Goal: Task Accomplishment & Management: Complete application form

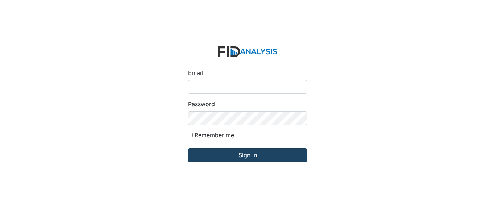
type input "[EMAIL_ADDRESS][DOMAIN_NAME]"
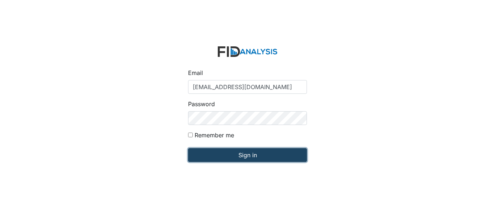
click at [259, 158] on input "Sign in" at bounding box center [247, 155] width 119 height 14
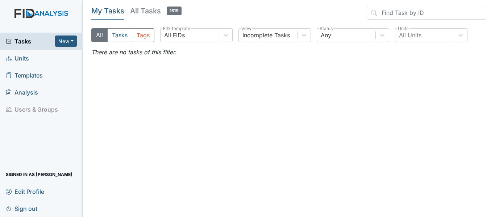
click at [69, 48] on div "Tasks New Form Inspection Document Bundle" at bounding box center [41, 41] width 83 height 17
click at [71, 43] on button "New" at bounding box center [66, 41] width 22 height 11
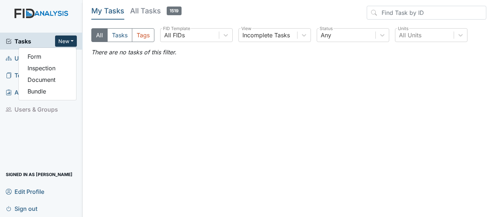
click at [65, 41] on button "New" at bounding box center [66, 41] width 22 height 11
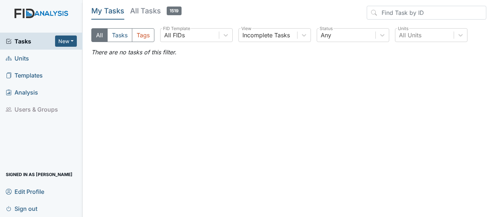
click at [33, 57] on link "Units" at bounding box center [41, 58] width 83 height 17
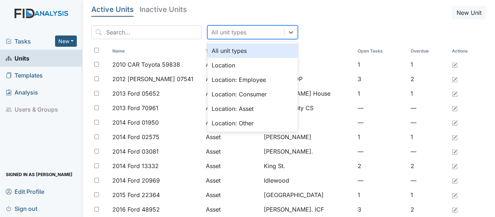
click at [268, 29] on div "All unit types" at bounding box center [246, 32] width 77 height 13
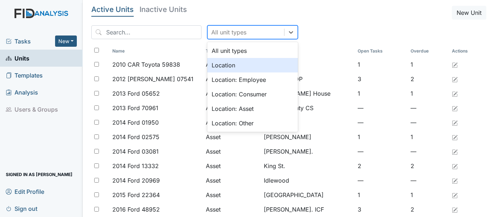
click at [241, 67] on div "Location" at bounding box center [252, 65] width 91 height 15
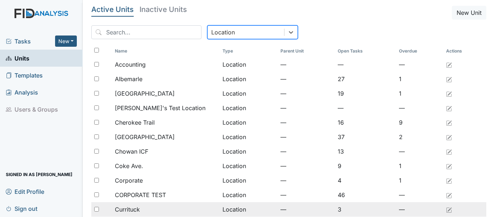
click at [97, 209] on input "checkbox" at bounding box center [96, 209] width 5 height 5
checkbox input "true"
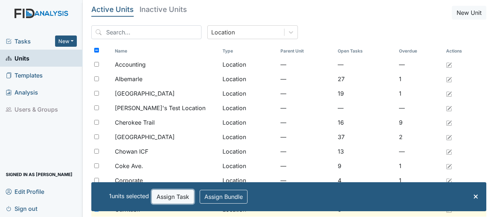
click at [181, 196] on button "Assign Task" at bounding box center [173, 197] width 42 height 14
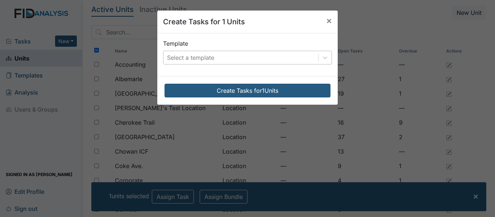
click at [216, 61] on div "Select a template" at bounding box center [241, 57] width 155 height 13
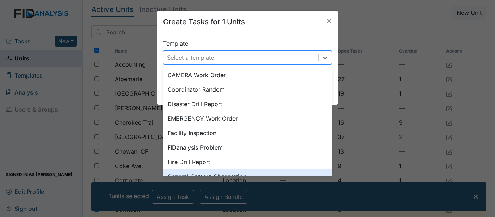
scroll to position [73, 0]
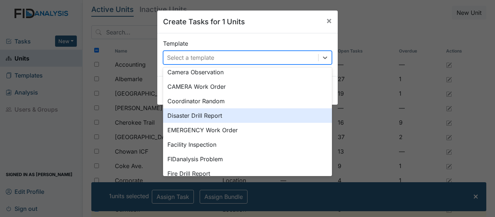
click at [217, 116] on div "Disaster Drill Report" at bounding box center [247, 115] width 169 height 15
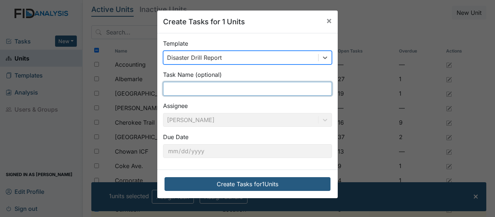
click at [214, 86] on input "text" at bounding box center [247, 89] width 169 height 14
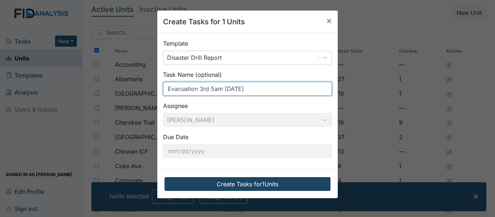
type input "Evacuation 3rd 5am 9/6/25"
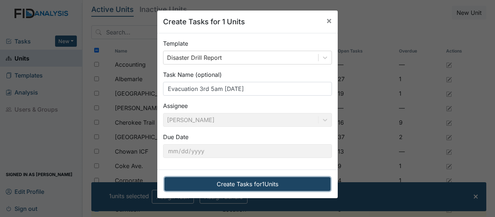
click at [233, 185] on button "Create Tasks for 1 Units" at bounding box center [248, 184] width 166 height 14
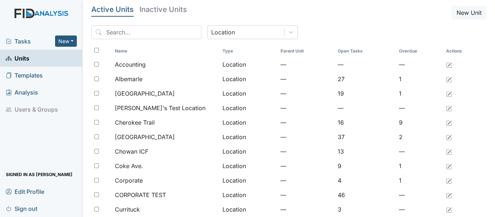
click at [24, 41] on span "Tasks" at bounding box center [30, 41] width 49 height 9
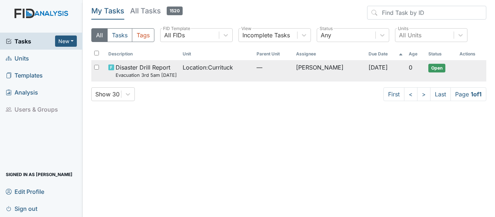
click at [183, 70] on span "Location : [GEOGRAPHIC_DATA]" at bounding box center [208, 67] width 50 height 9
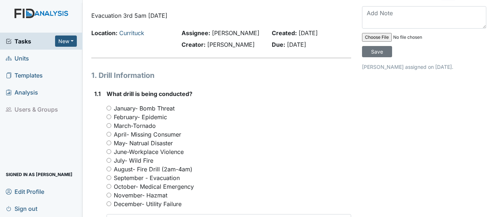
scroll to position [36, 0]
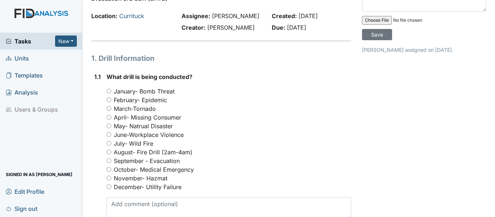
click at [109, 163] on input "September - Evacuation" at bounding box center [109, 160] width 5 height 5
radio input "true"
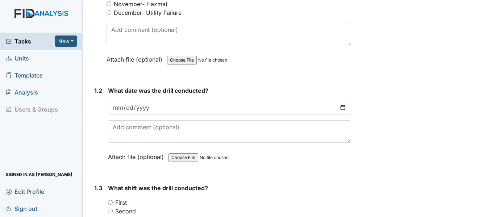
scroll to position [218, 0]
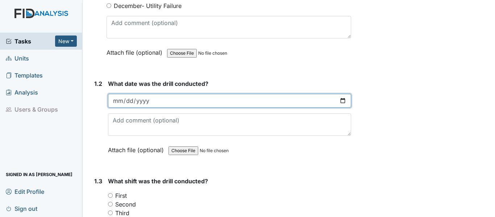
click at [339, 106] on input "date" at bounding box center [229, 101] width 243 height 14
type input "[DATE]"
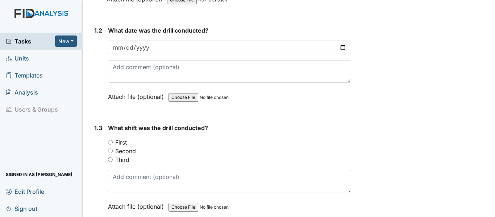
scroll to position [290, 0]
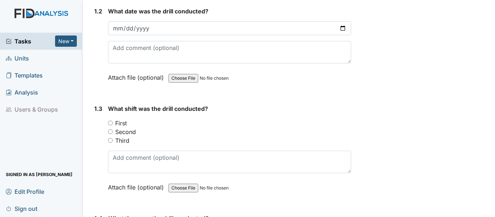
click at [112, 143] on input "Third" at bounding box center [110, 140] width 5 height 5
radio input "true"
click at [227, 136] on div "Second" at bounding box center [229, 132] width 243 height 9
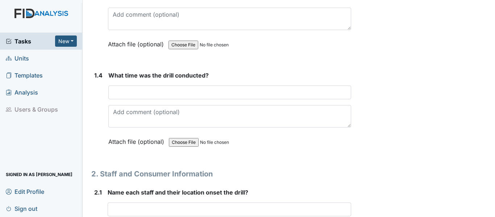
scroll to position [435, 0]
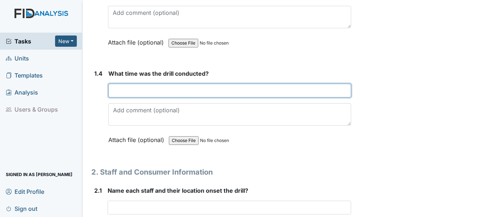
click at [207, 98] on input "text" at bounding box center [229, 91] width 243 height 14
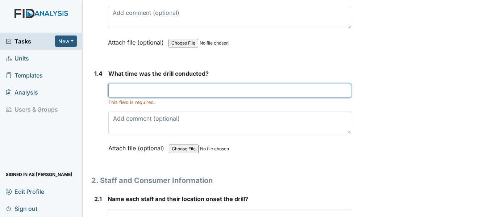
click at [224, 98] on input "text" at bounding box center [229, 91] width 243 height 14
type input "5am"
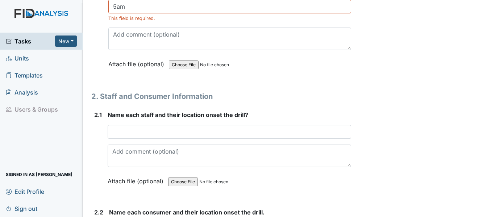
scroll to position [508, 0]
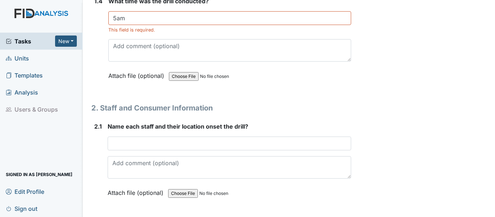
click at [322, 91] on form "What time was the drill conducted? 5am This field is required. Attach file (opt…" at bounding box center [229, 44] width 243 height 94
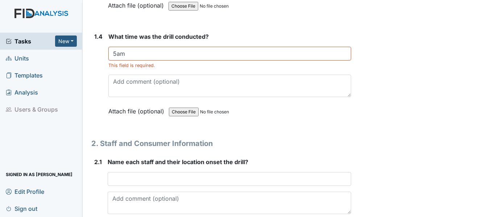
scroll to position [471, 0]
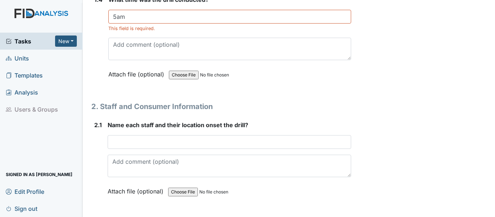
scroll to position [544, 0]
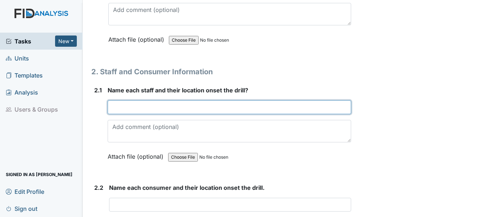
click at [177, 114] on input "text" at bounding box center [230, 107] width 244 height 14
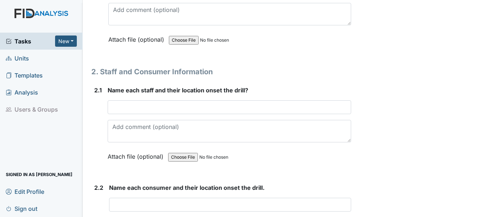
click at [263, 93] on div "1. Drill Information 1.1 What drill is being conducted? You must select one of …" at bounding box center [221, 207] width 260 height 1325
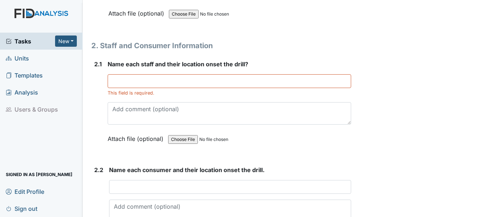
scroll to position [580, 0]
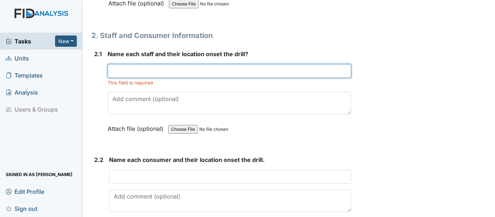
click at [177, 78] on input "text" at bounding box center [230, 71] width 244 height 14
click at [123, 78] on input "[PERSON_NAME] bedroom" at bounding box center [230, 71] width 244 height 14
type input "[PERSON_NAME] bedroom"
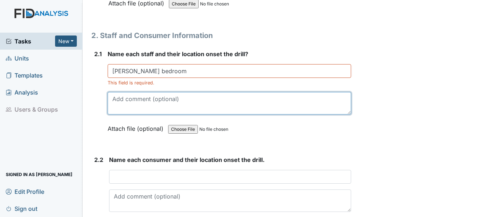
drag, startPoint x: 123, startPoint y: 82, endPoint x: 318, endPoint y: 105, distance: 196.4
click at [318, 105] on textarea at bounding box center [230, 103] width 244 height 22
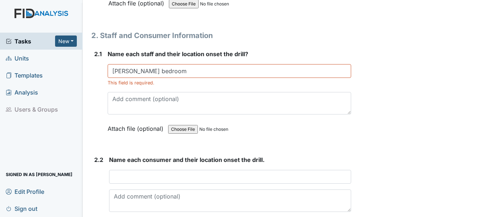
click at [396, 121] on div "Archive Task × Are you sure you want to archive this task? It will appear as in…" at bounding box center [424, 134] width 135 height 1417
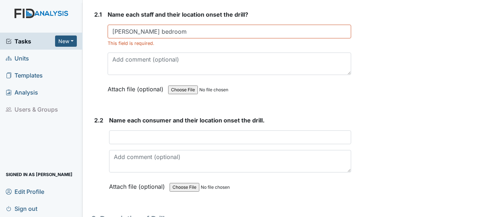
scroll to position [689, 0]
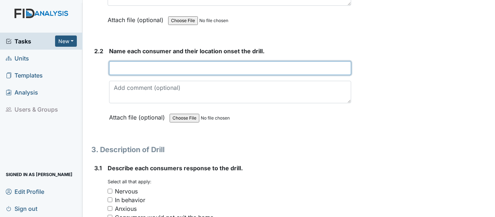
click at [235, 73] on input "text" at bounding box center [230, 68] width 242 height 14
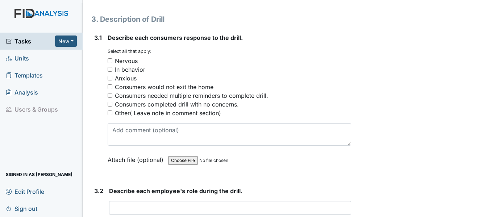
scroll to position [834, 0]
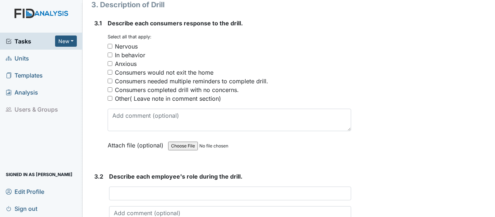
type input "All consumers asleep"
click at [113, 94] on div "Consumers completed drill with no concerns." at bounding box center [230, 90] width 244 height 9
click at [109, 92] on input "Consumers completed drill with no concerns." at bounding box center [110, 89] width 5 height 5
checkbox input "true"
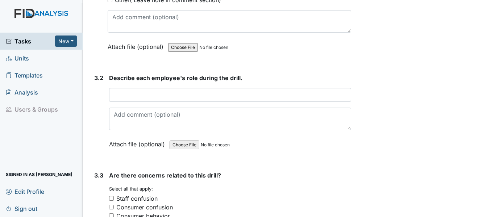
scroll to position [943, 0]
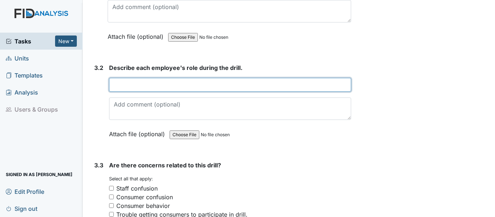
click at [141, 91] on input "text" at bounding box center [230, 85] width 242 height 14
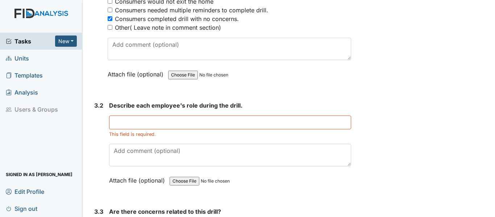
scroll to position [906, 0]
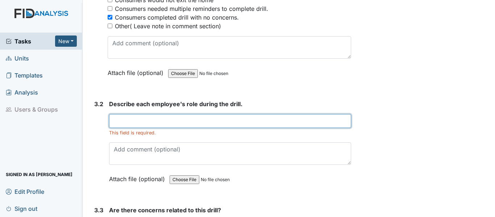
click at [218, 128] on input "text" at bounding box center [230, 121] width 242 height 14
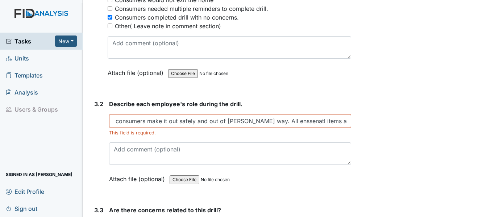
drag, startPoint x: 276, startPoint y: 128, endPoint x: 372, endPoint y: 70, distance: 112.4
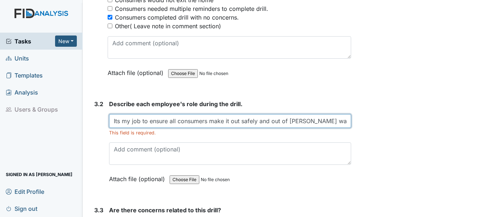
click at [340, 128] on input "Its my job to ensure all consumers make it out safely and out of [PERSON_NAME] …" at bounding box center [230, 121] width 242 height 14
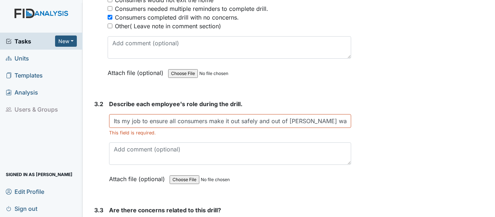
click at [345, 150] on div "Describe each employee's role during the drill. Its my job to ensure all consum…" at bounding box center [230, 144] width 242 height 88
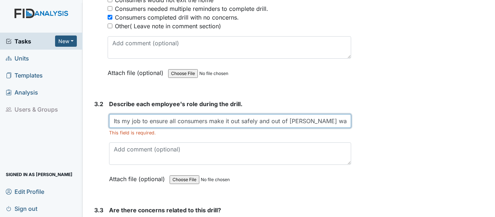
click at [331, 128] on input "Its my job to ensure all consumers make it out safely and out of [PERSON_NAME] …" at bounding box center [230, 121] width 242 height 14
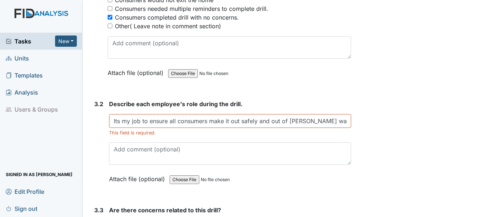
click at [340, 173] on div "Describe each employee's role during the drill. Its my job to ensure all consum…" at bounding box center [230, 144] width 242 height 88
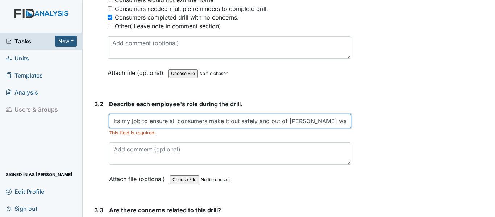
click at [332, 127] on input "Its my job to ensure all consumers make it out safely and out of [PERSON_NAME] …" at bounding box center [230, 121] width 242 height 14
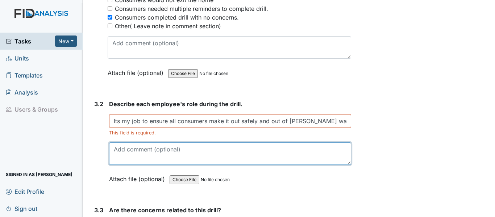
drag, startPoint x: 331, startPoint y: 131, endPoint x: 322, endPoint y: 162, distance: 32.0
click at [322, 162] on textarea at bounding box center [230, 153] width 242 height 22
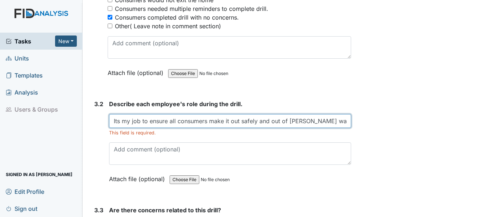
click at [332, 128] on input "Its my job to ensure all consumers make it out safely and out of [PERSON_NAME] …" at bounding box center [230, 121] width 242 height 14
click at [341, 128] on input "Its my job to ensure all consumers make it out safely and out of [PERSON_NAME] …" at bounding box center [230, 121] width 242 height 14
click at [339, 128] on input "Its my job to ensure all consumers make it out safely and out of [PERSON_NAME] …" at bounding box center [230, 121] width 242 height 14
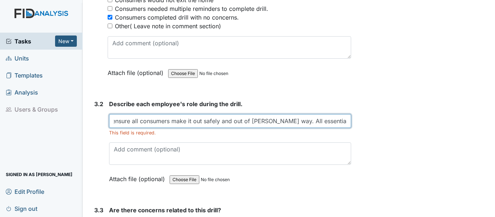
drag, startPoint x: 340, startPoint y: 130, endPoint x: 346, endPoint y: 129, distance: 5.6
click at [341, 128] on input "Its my job to ensure all consumers make it out safely and out of [PERSON_NAME] …" at bounding box center [230, 121] width 242 height 14
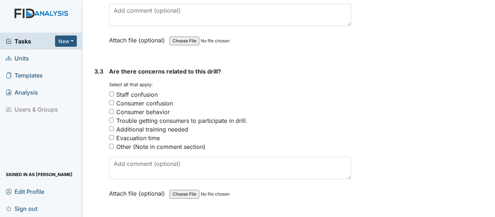
scroll to position [1051, 0]
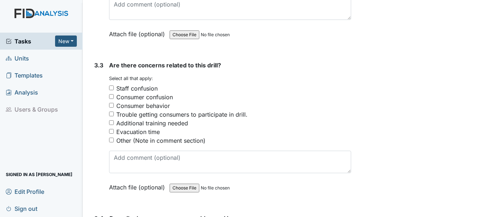
type input "Its my job to ensure all consumers make it out safely and out of [PERSON_NAME] …"
click at [111, 99] on input "Consumer confusion" at bounding box center [111, 96] width 5 height 5
checkbox input "true"
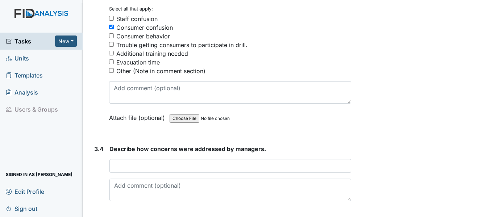
scroll to position [1124, 0]
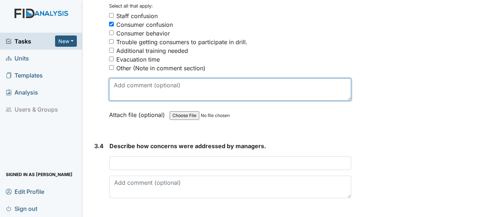
click at [129, 96] on textarea at bounding box center [230, 89] width 242 height 22
click at [232, 93] on textarea "Staff prompted all consumers to only pack items th" at bounding box center [230, 89] width 242 height 22
click at [262, 98] on textarea "Staff prompted all consumers to only pack items th" at bounding box center [230, 89] width 242 height 22
drag, startPoint x: 284, startPoint y: 96, endPoint x: 289, endPoint y: 93, distance: 5.5
click at [287, 94] on textarea "Staff prompted all consumers to only pack items they need like clothes &" at bounding box center [230, 89] width 242 height 22
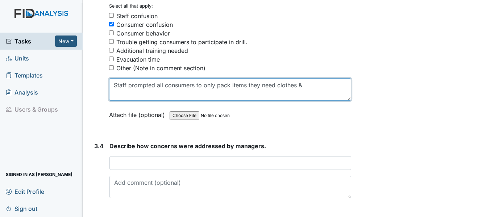
click at [312, 96] on textarea "Staff prompted all consumers to only pack items they need clothes &" at bounding box center [230, 89] width 242 height 22
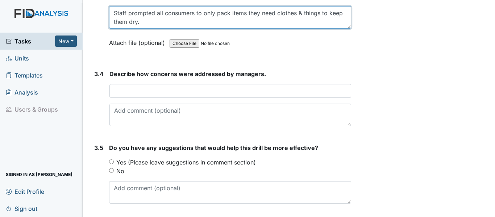
scroll to position [1196, 0]
type textarea "Staff prompted all consumers to only pack items they need clothes & things to k…"
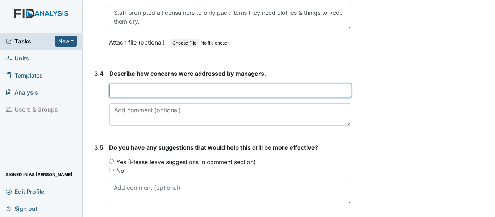
click at [236, 94] on input "text" at bounding box center [230, 91] width 242 height 14
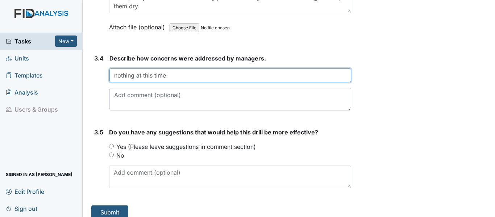
scroll to position [1228, 0]
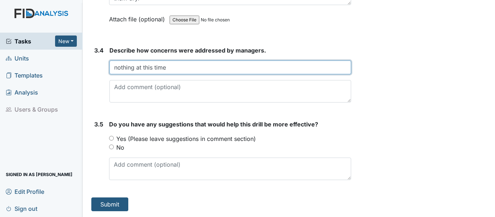
type input "nothing at this time"
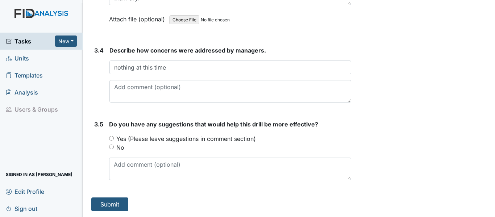
click at [113, 146] on input "No" at bounding box center [111, 147] width 5 height 5
radio input "true"
click at [109, 200] on button "Submit" at bounding box center [109, 205] width 37 height 14
